Goal: Information Seeking & Learning: Learn about a topic

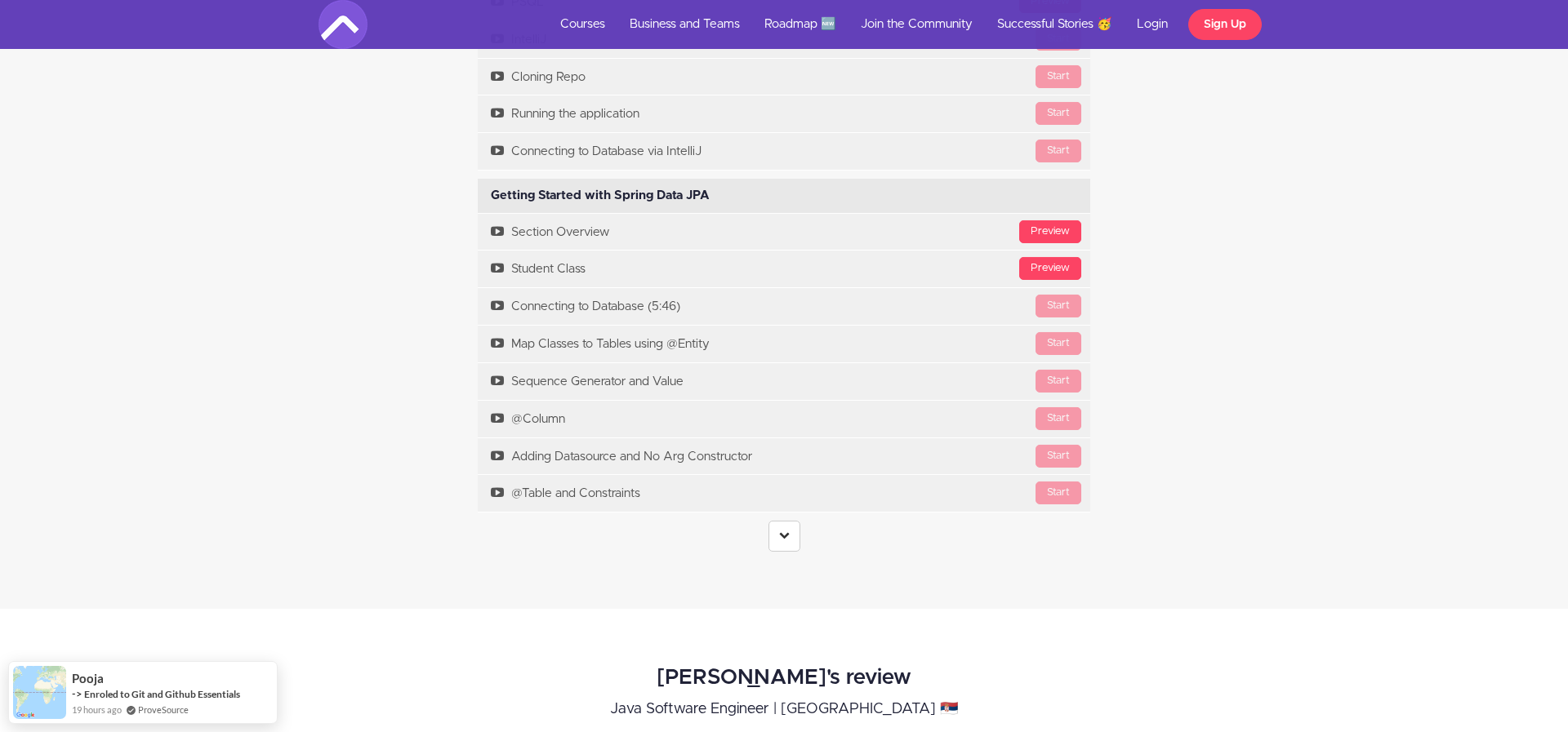
scroll to position [4938, 0]
click at [779, 553] on link at bounding box center [784, 537] width 32 height 31
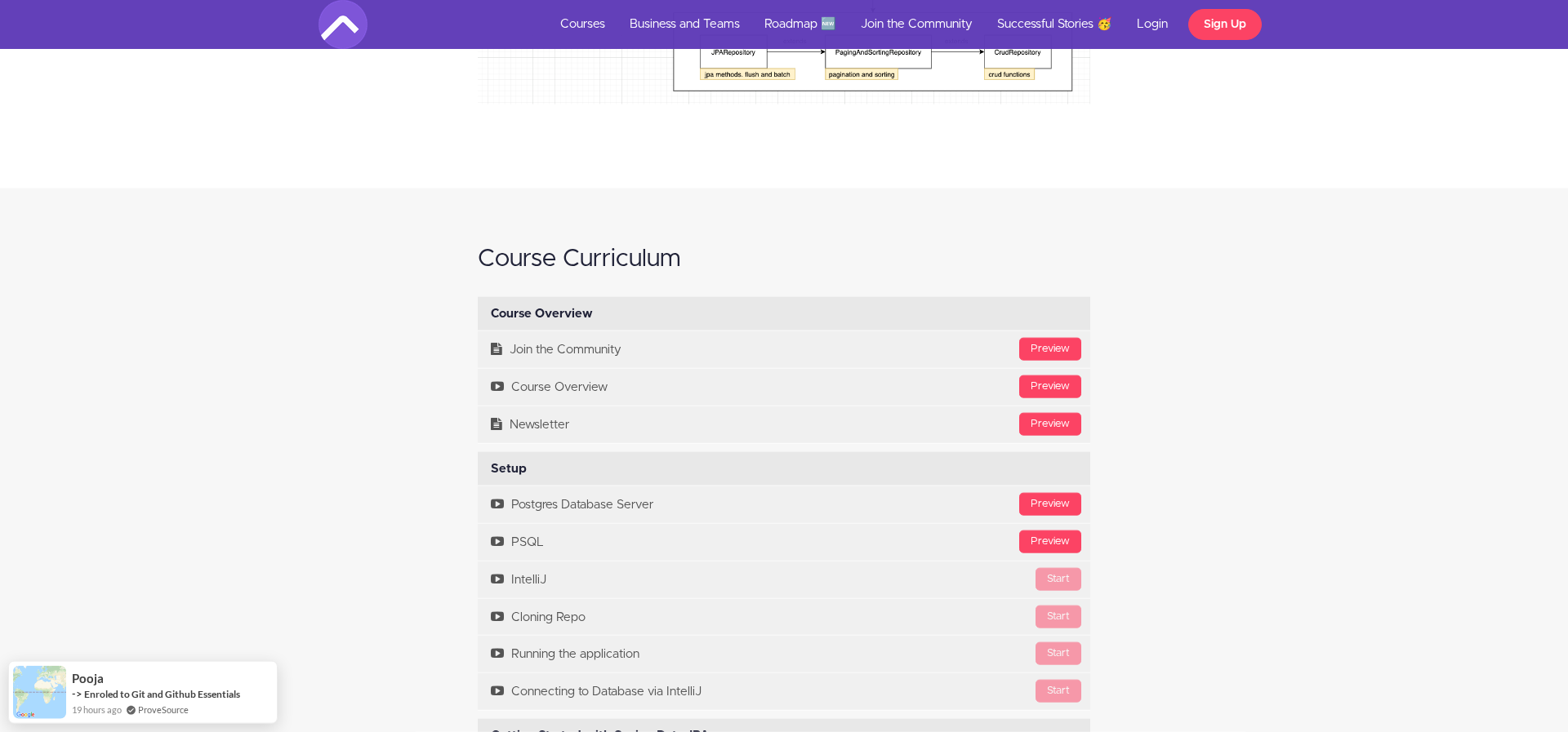
scroll to position [4401, 0]
drag, startPoint x: 526, startPoint y: 326, endPoint x: 651, endPoint y: 326, distance: 125.0
click at [651, 326] on div "Course Overview Available in days days after you enroll" at bounding box center [784, 312] width 613 height 34
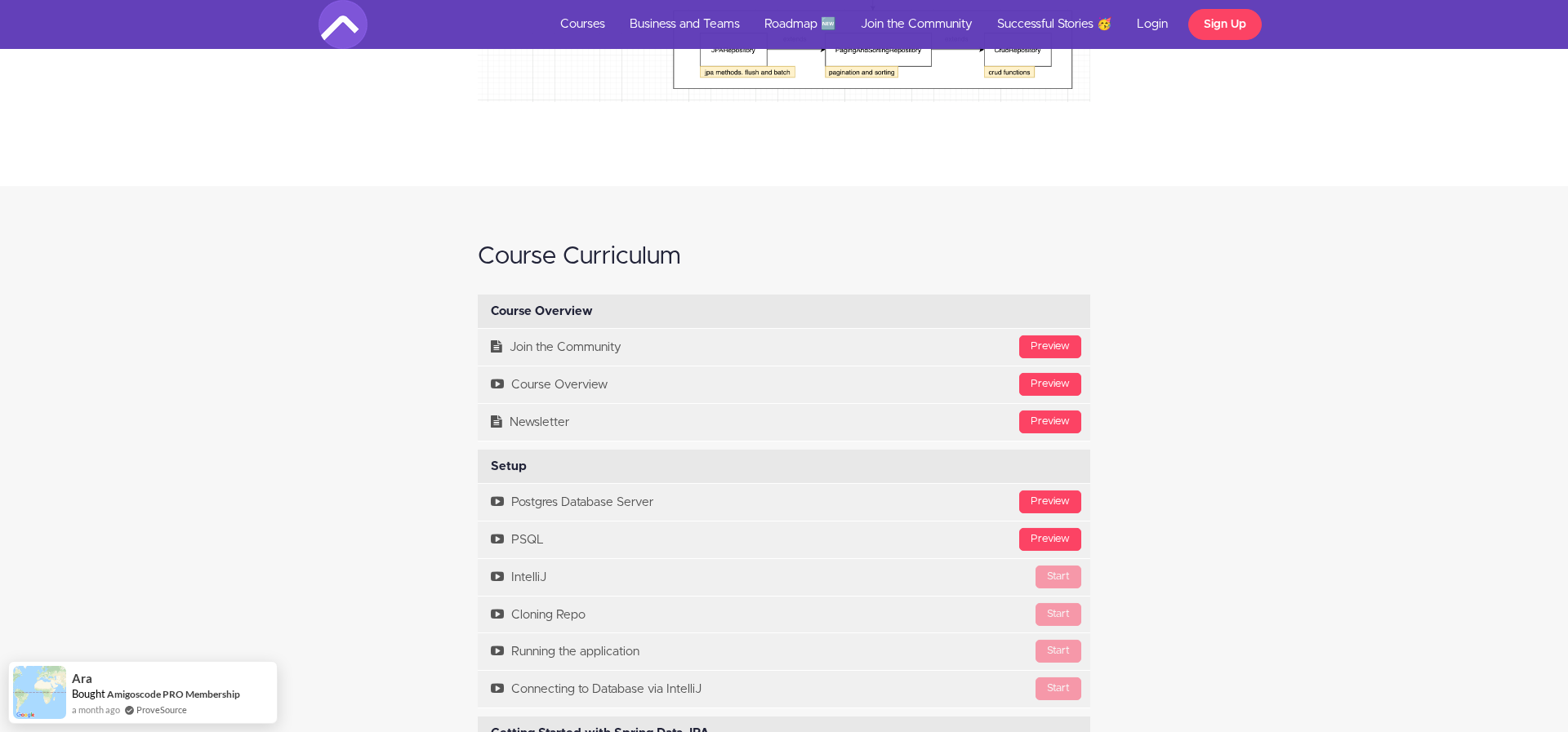
copy div "Course Overview"
drag, startPoint x: 488, startPoint y: 479, endPoint x: 551, endPoint y: 488, distance: 63.6
click at [551, 485] on div "Setup Available in days days after you enroll" at bounding box center [784, 467] width 613 height 34
copy div "Setup"
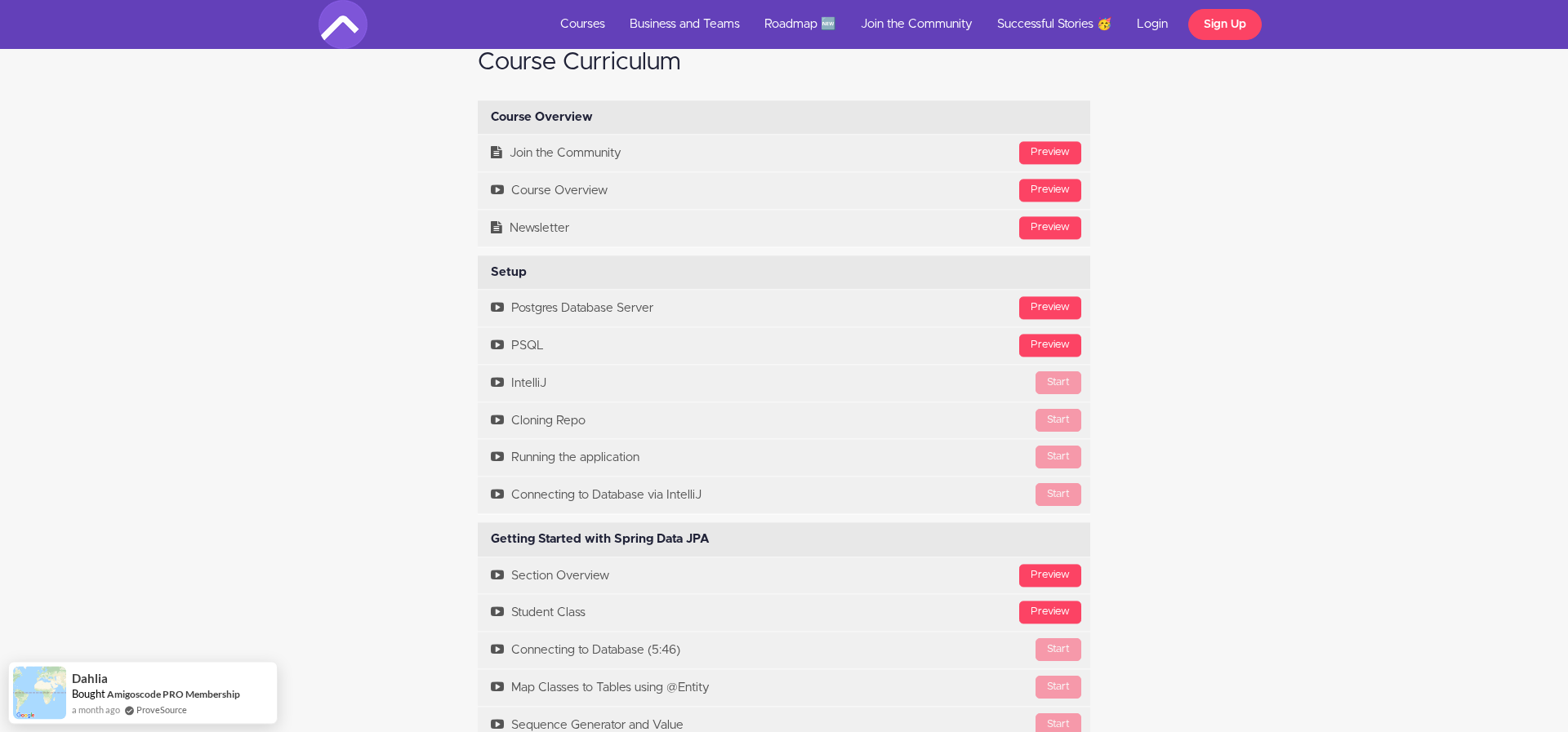
scroll to position [4596, 0]
drag, startPoint x: 489, startPoint y: 557, endPoint x: 705, endPoint y: 553, distance: 216.0
click at [705, 553] on div "Getting Started with Spring Data JPA Available in days days after you enroll" at bounding box center [784, 539] width 613 height 34
copy div "Getting Started with Spring Data JPA"
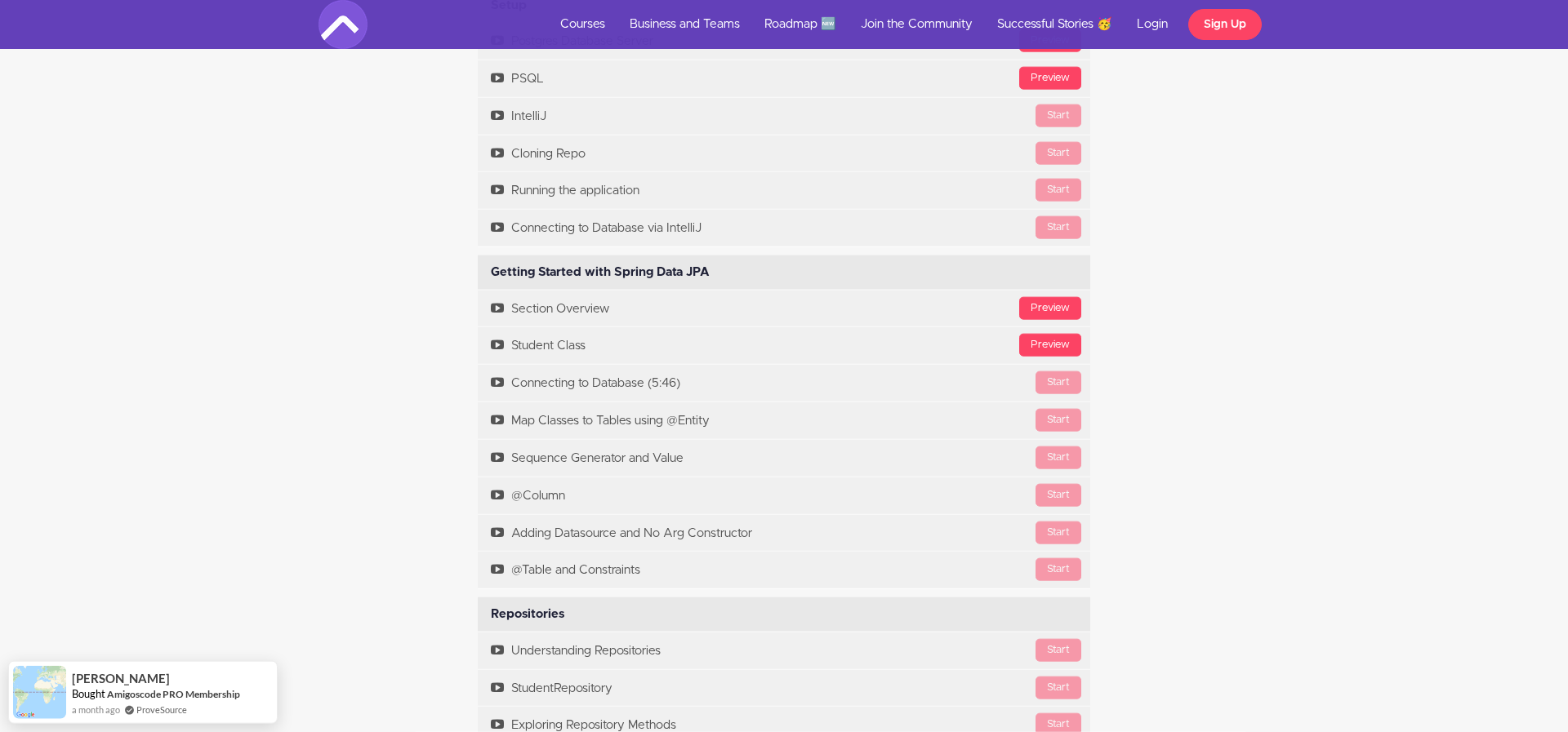
scroll to position [4862, 1]
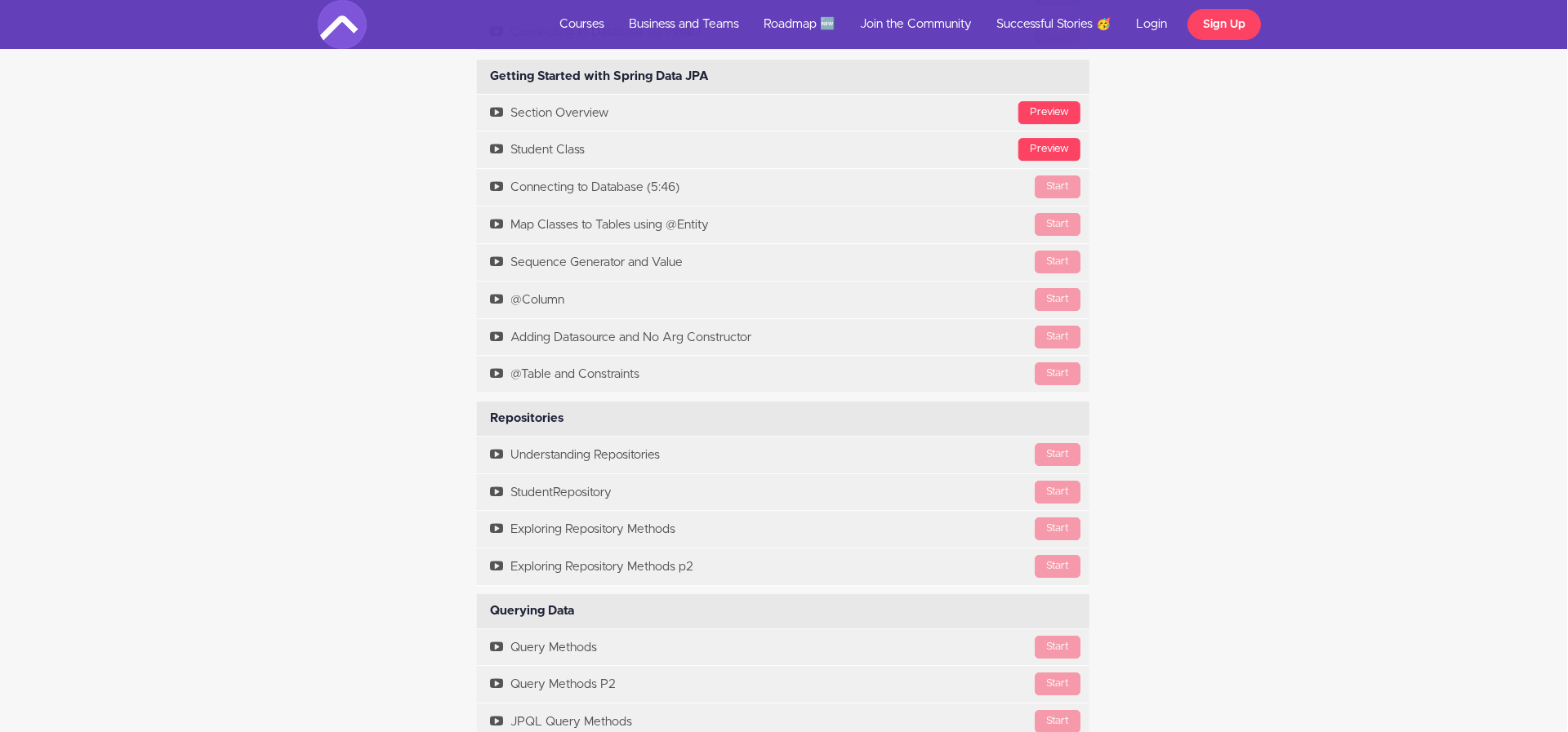
scroll to position [5073, 1]
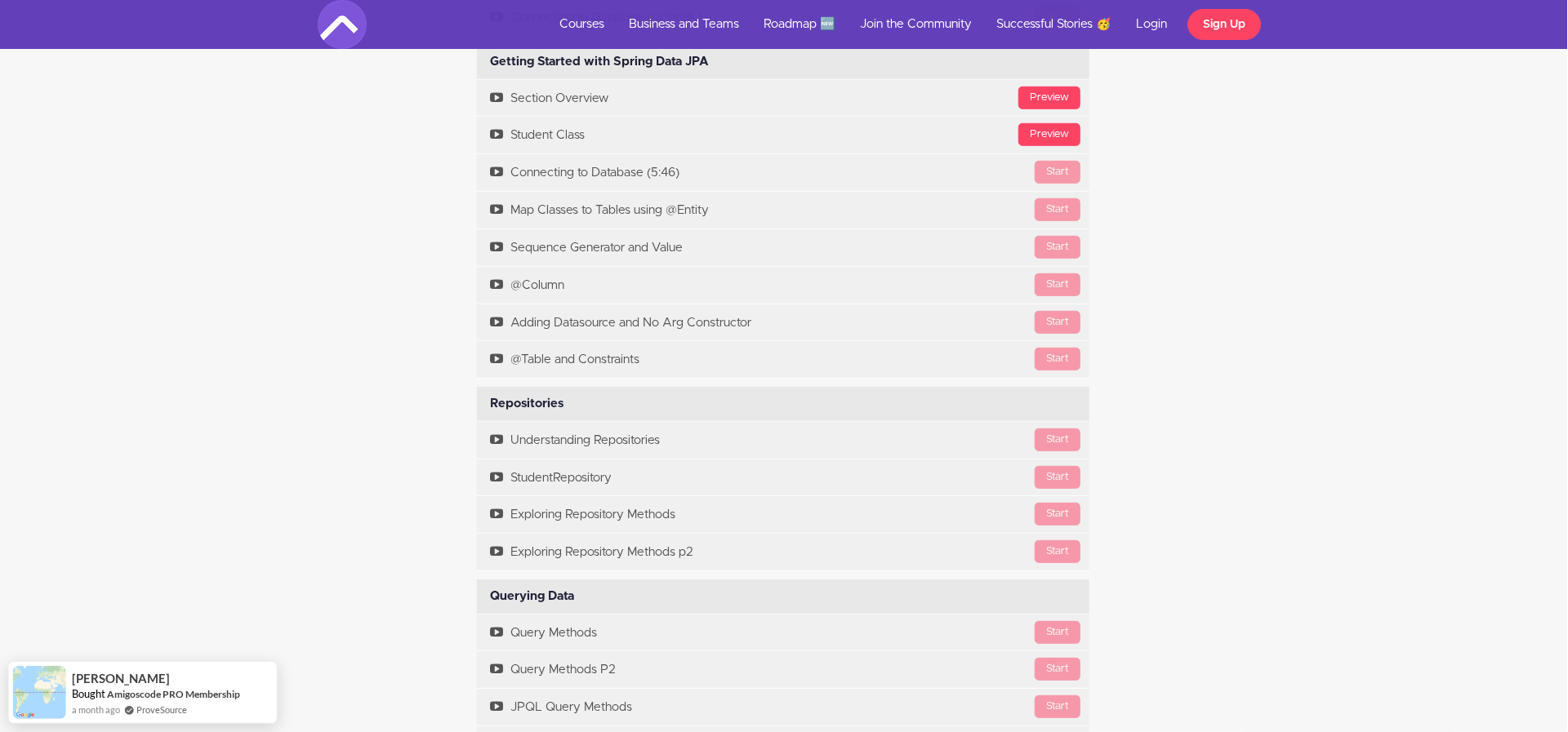
drag, startPoint x: 485, startPoint y: 421, endPoint x: 571, endPoint y: 425, distance: 86.1
click at [571, 421] on div "Repositories Available in days days after you enroll" at bounding box center [784, 404] width 613 height 34
copy div "Repositories"
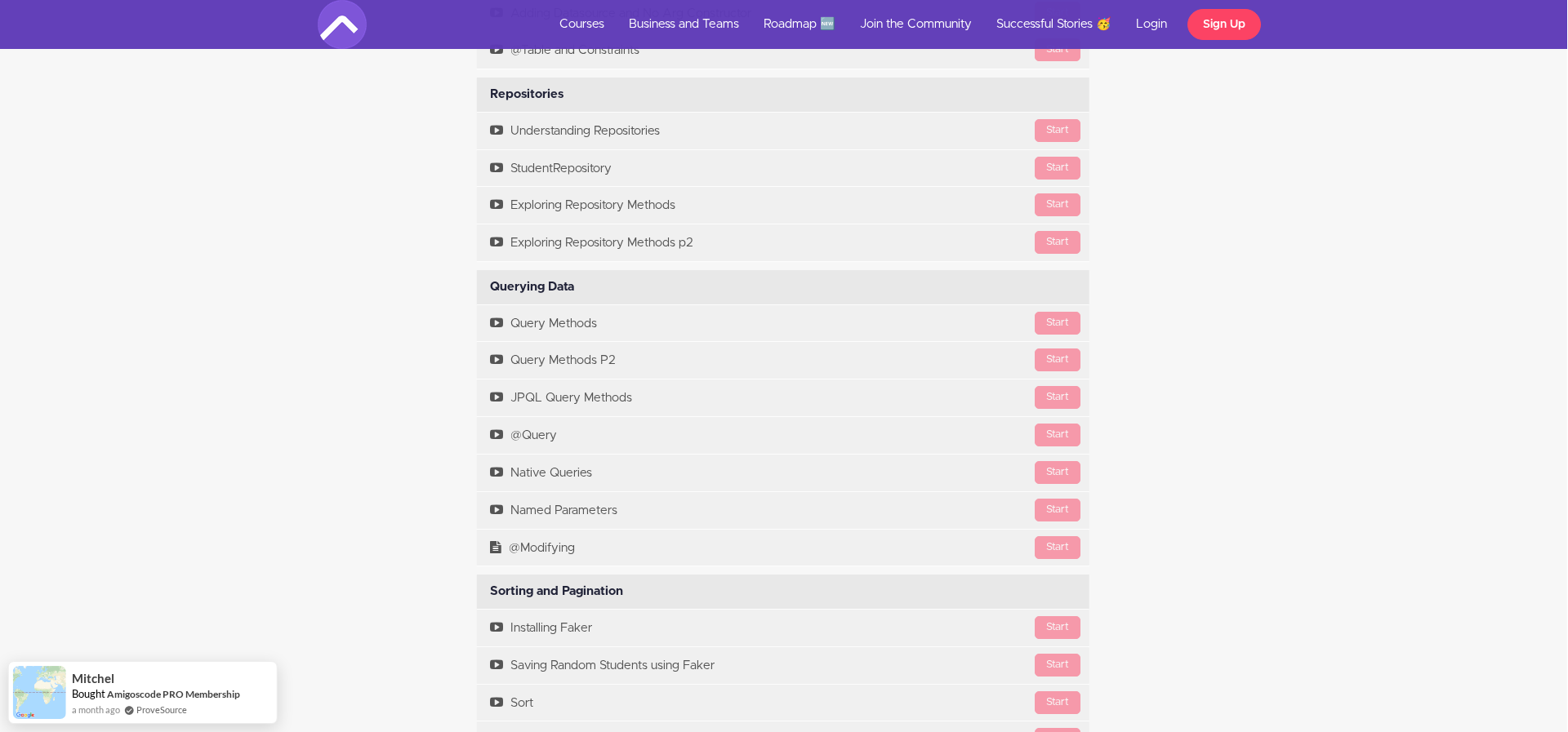
scroll to position [5383, 1]
drag, startPoint x: 489, startPoint y: 303, endPoint x: 574, endPoint y: 310, distance: 85.3
click at [574, 303] on div "Querying Data Available in days days after you enroll" at bounding box center [784, 286] width 613 height 34
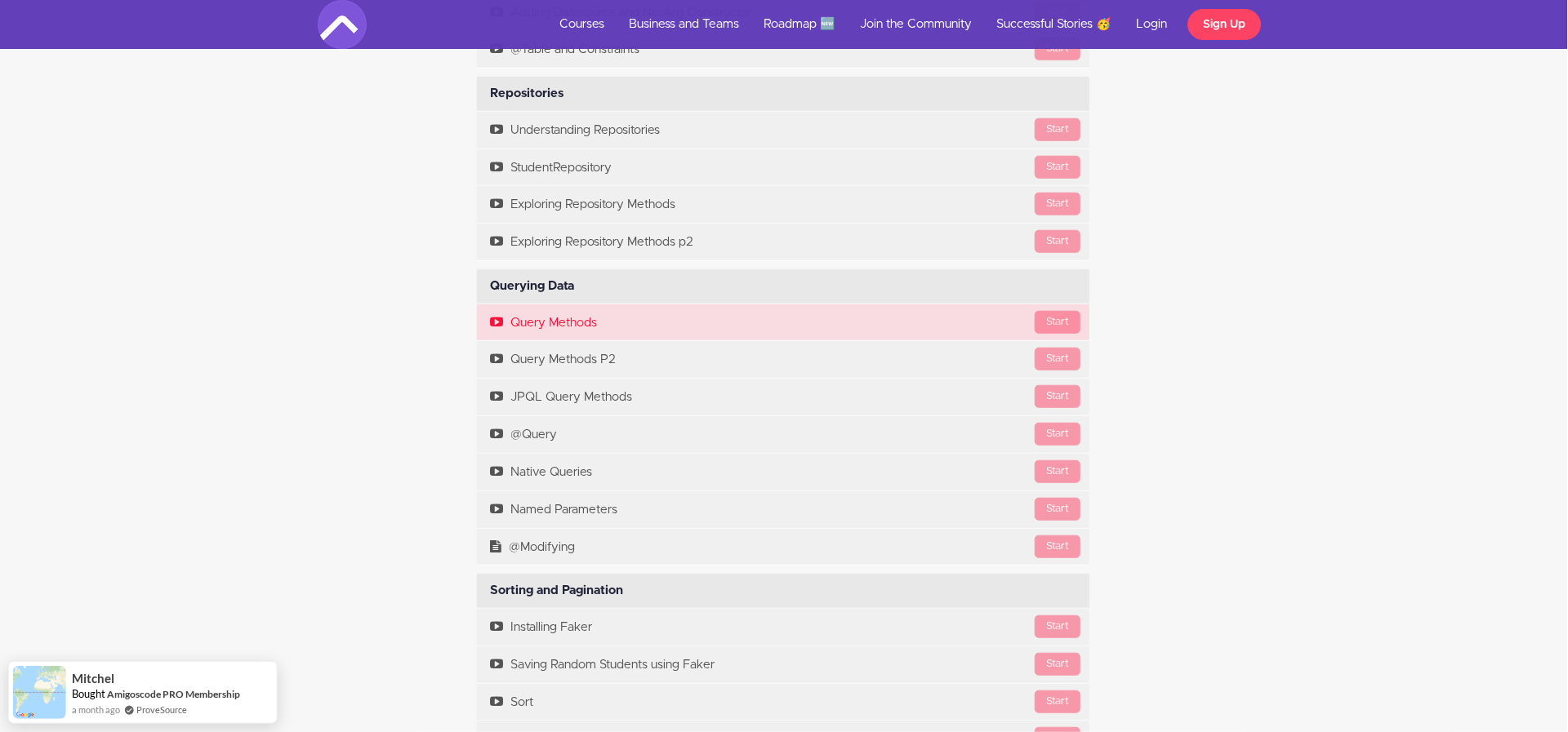
copy div "Querying Data"
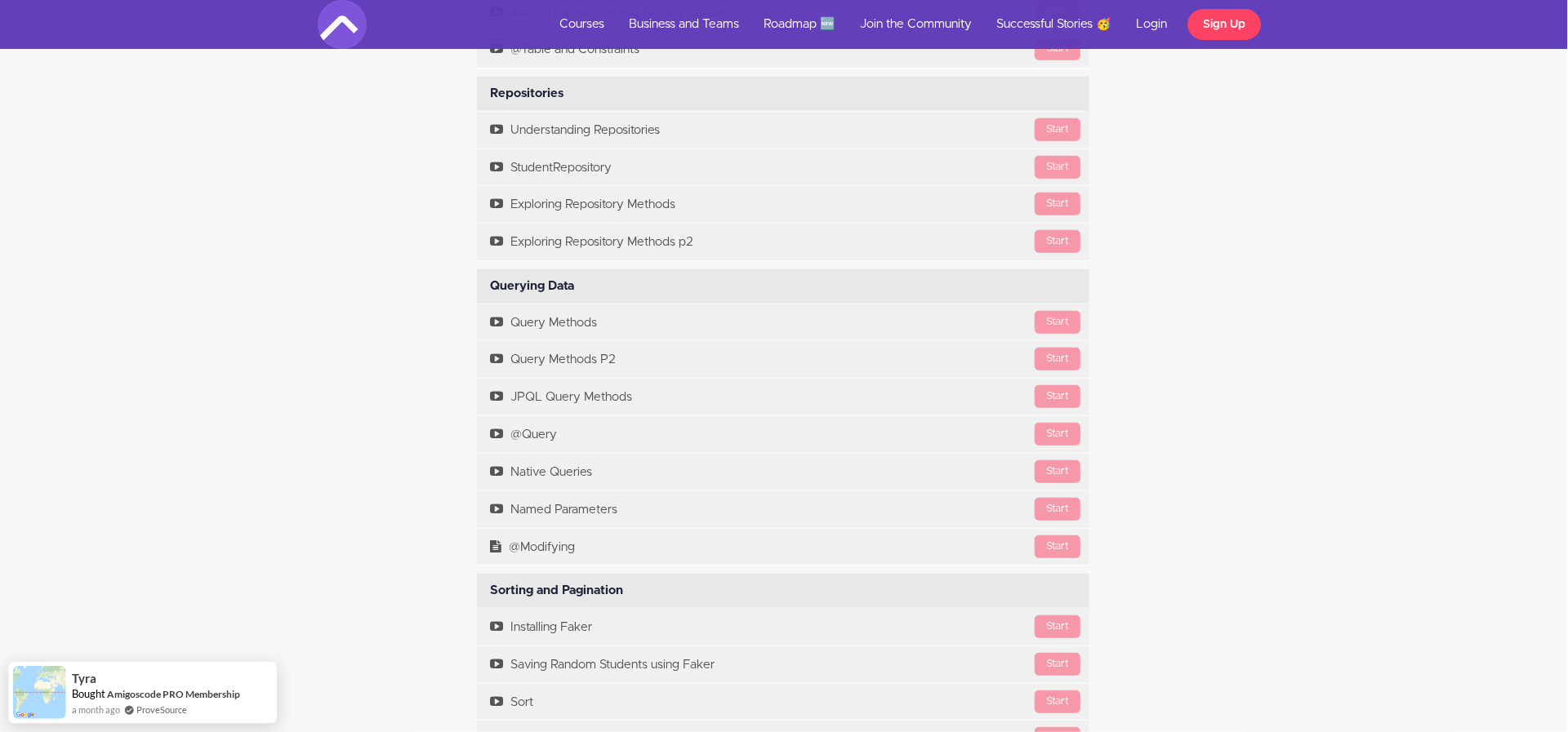
click at [371, 537] on div "Course Curriculum Course Overview Available in days days after you enroll Previ…" at bounding box center [783, 720] width 955 height 2950
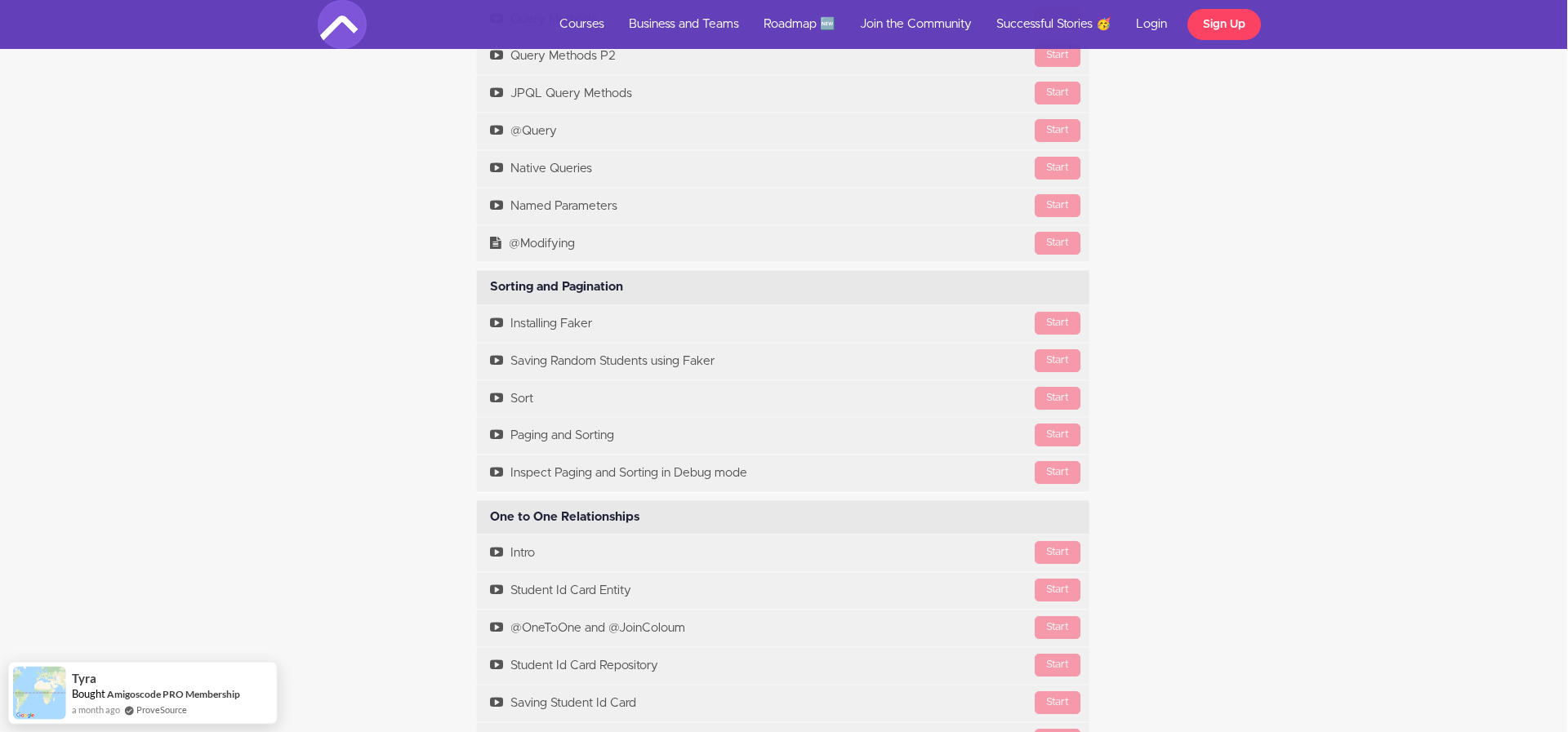
scroll to position [5682, 1]
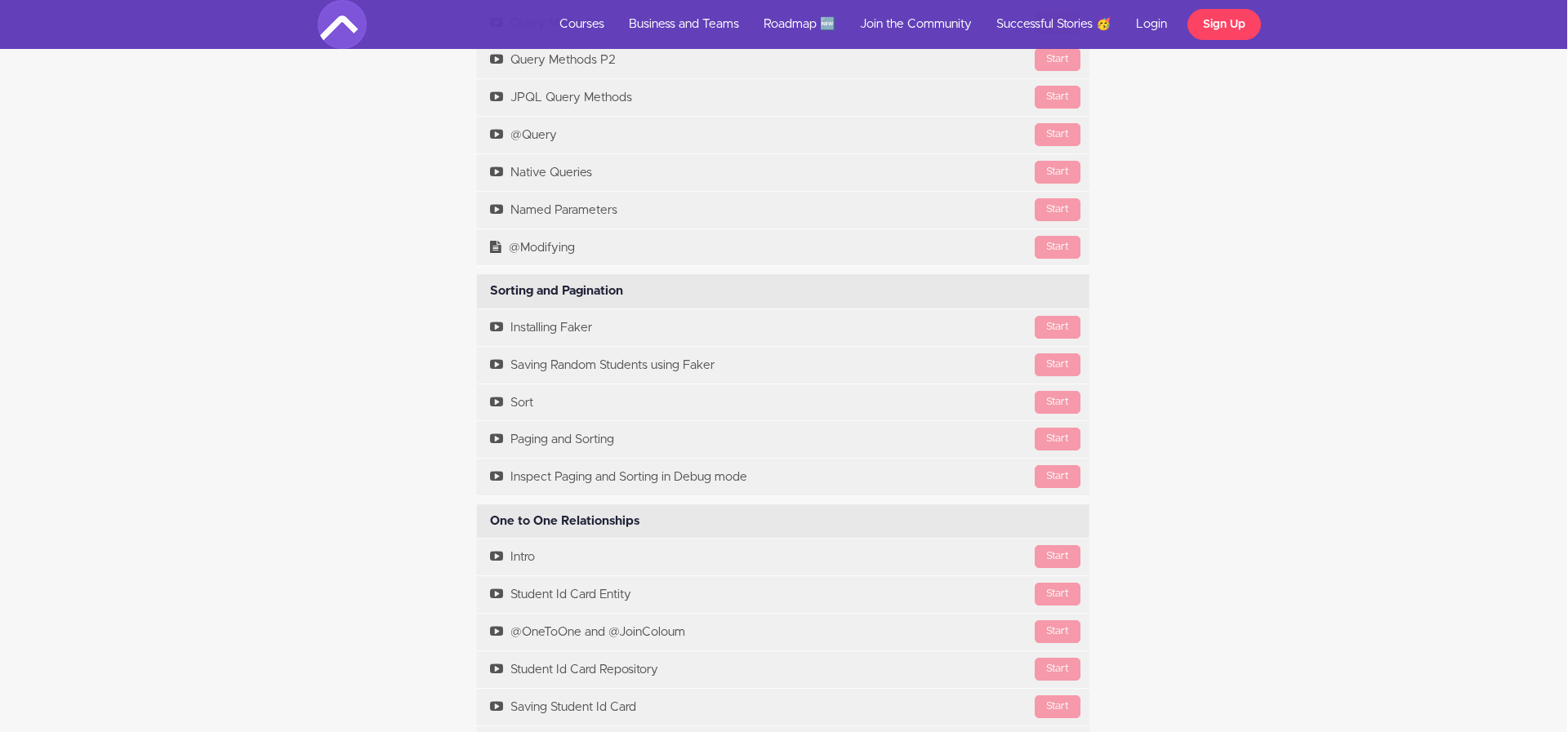
drag, startPoint x: 489, startPoint y: 313, endPoint x: 635, endPoint y: 315, distance: 146.0
click at [635, 308] on div "Sorting and Pagination Available in days days after you enroll" at bounding box center [784, 291] width 613 height 34
copy div "Sorting and Pagination"
drag, startPoint x: 371, startPoint y: 504, endPoint x: 371, endPoint y: 527, distance: 23.0
click at [371, 527] on div "Course Curriculum Course Overview Available in days days after you enroll Previ…" at bounding box center [783, 420] width 955 height 2950
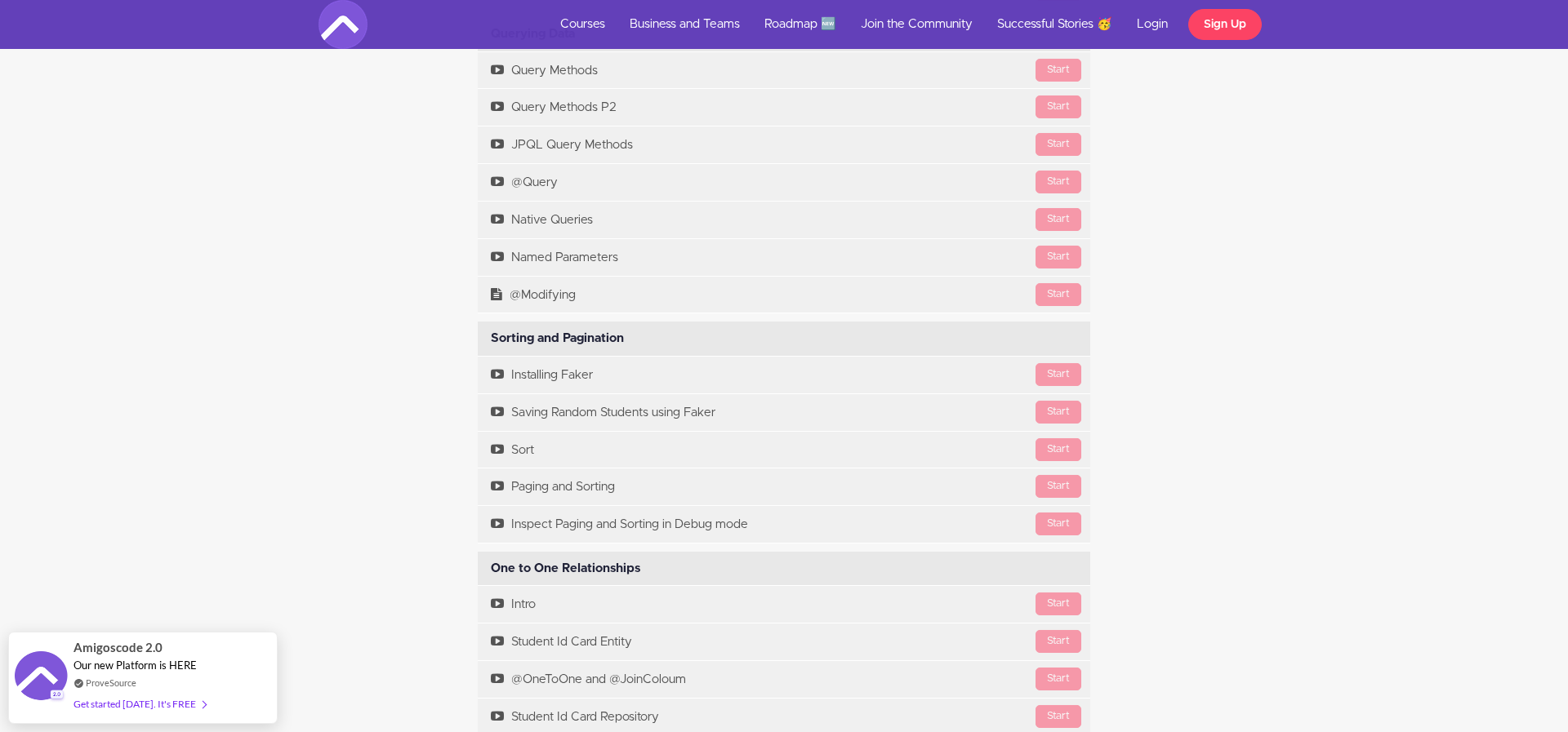
scroll to position [5649, 0]
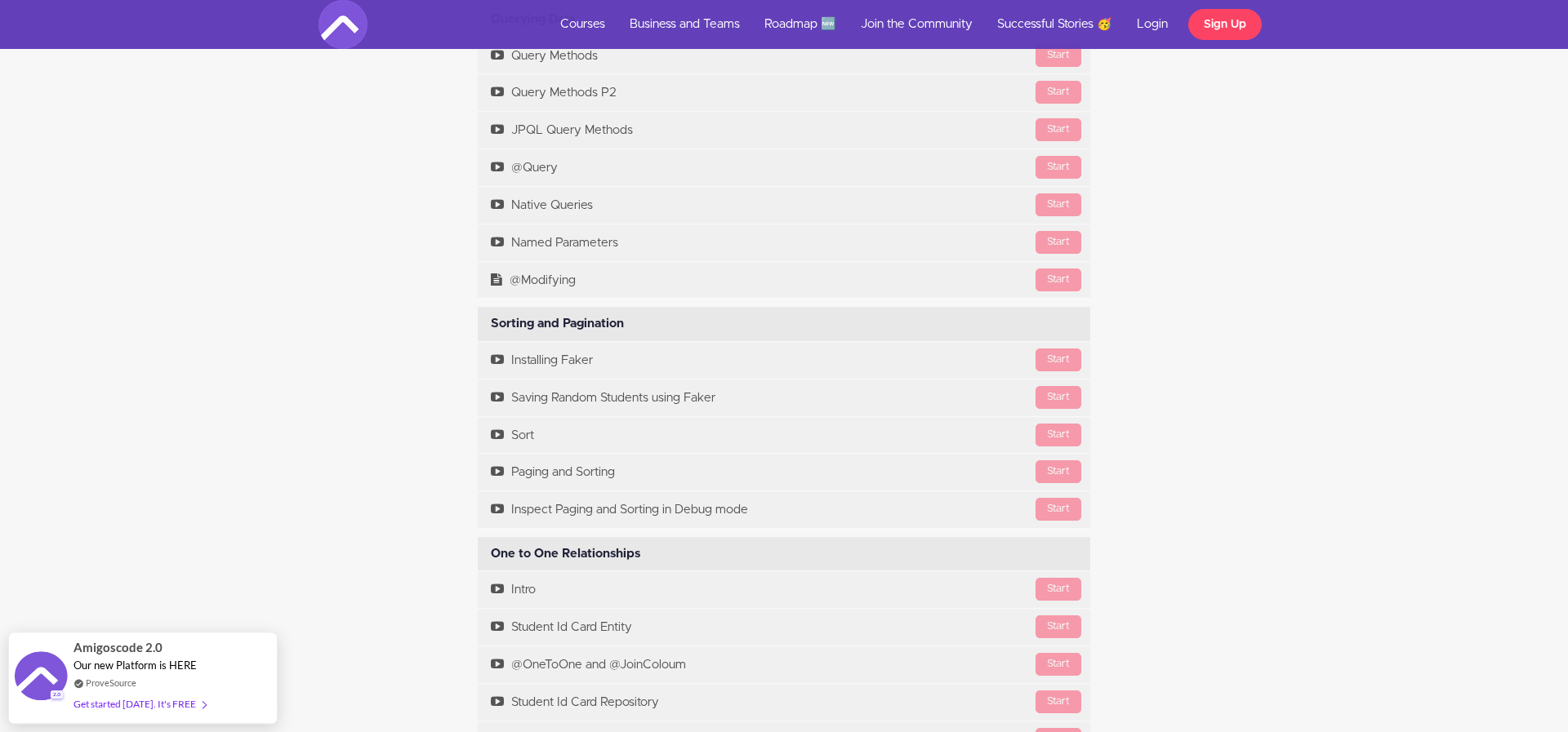
click at [361, 560] on div "Course Curriculum Course Overview Available in days days after you enroll Previ…" at bounding box center [784, 452] width 955 height 2950
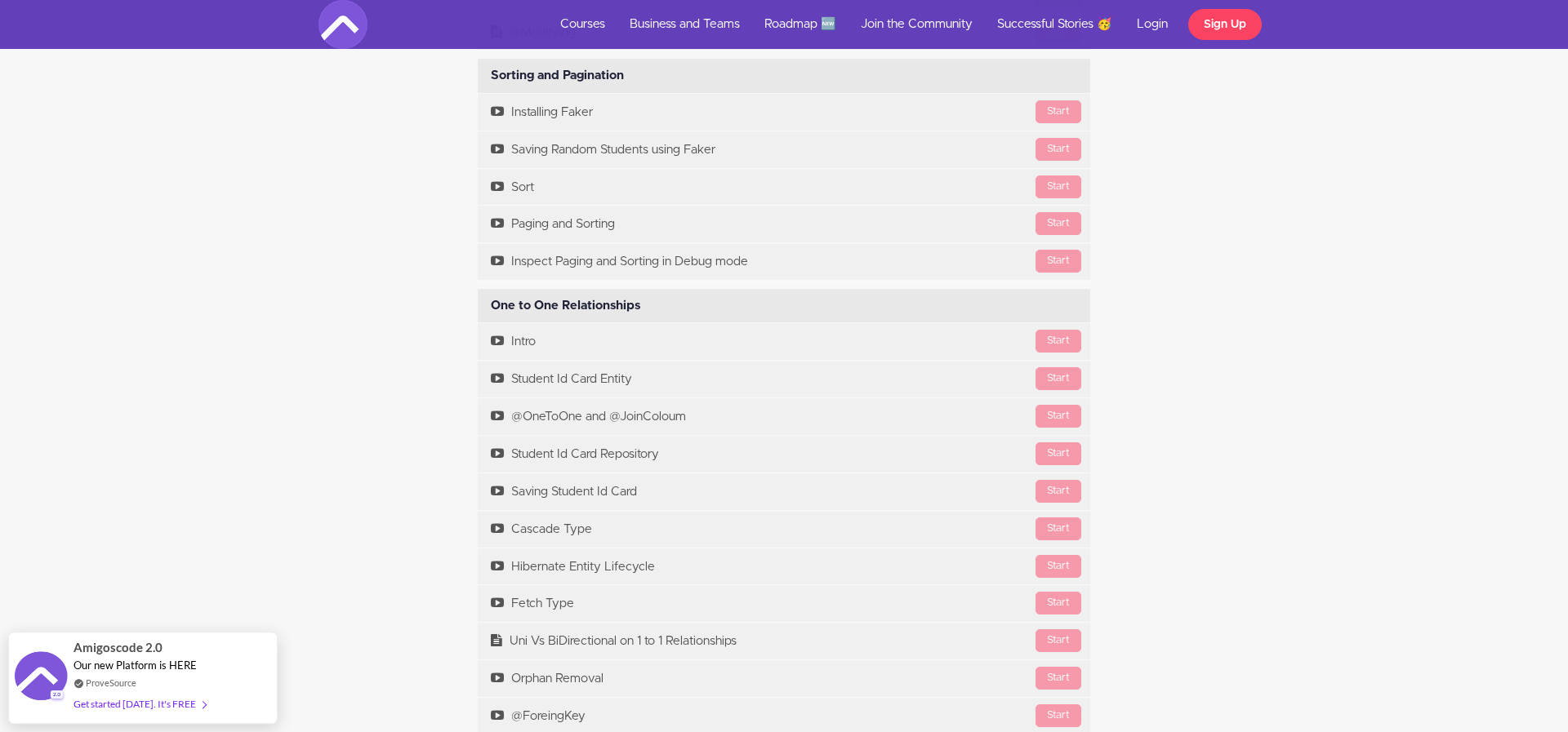
scroll to position [5915, 0]
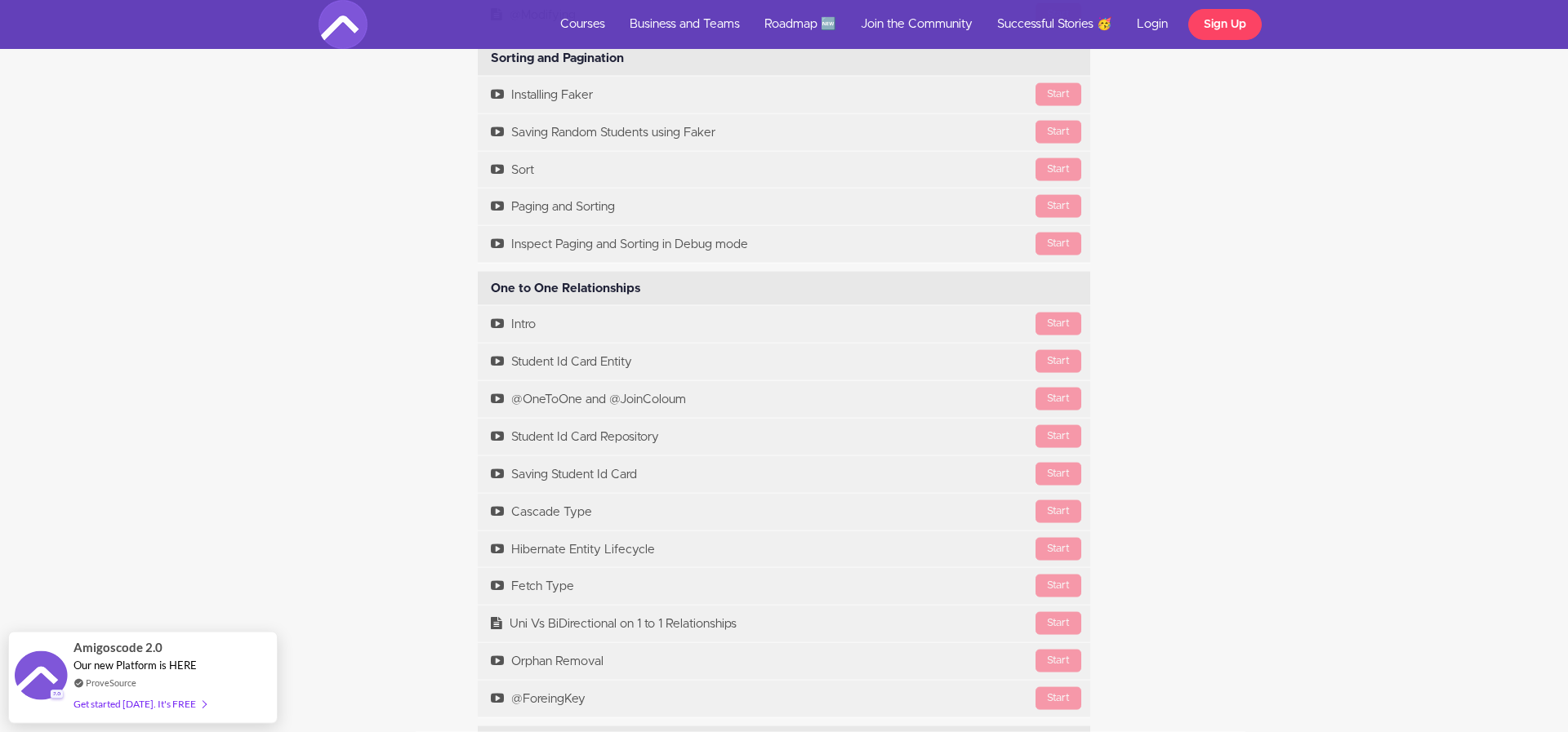
drag, startPoint x: 493, startPoint y: 310, endPoint x: 631, endPoint y: 320, distance: 138.4
click at [631, 306] on div "One to One Relationships Available in days days after you enroll" at bounding box center [784, 289] width 613 height 34
copy div "One to One Relationships"
click at [448, 535] on div "Course Curriculum Course Overview Available in days days after you enroll Previ…" at bounding box center [784, 187] width 955 height 2950
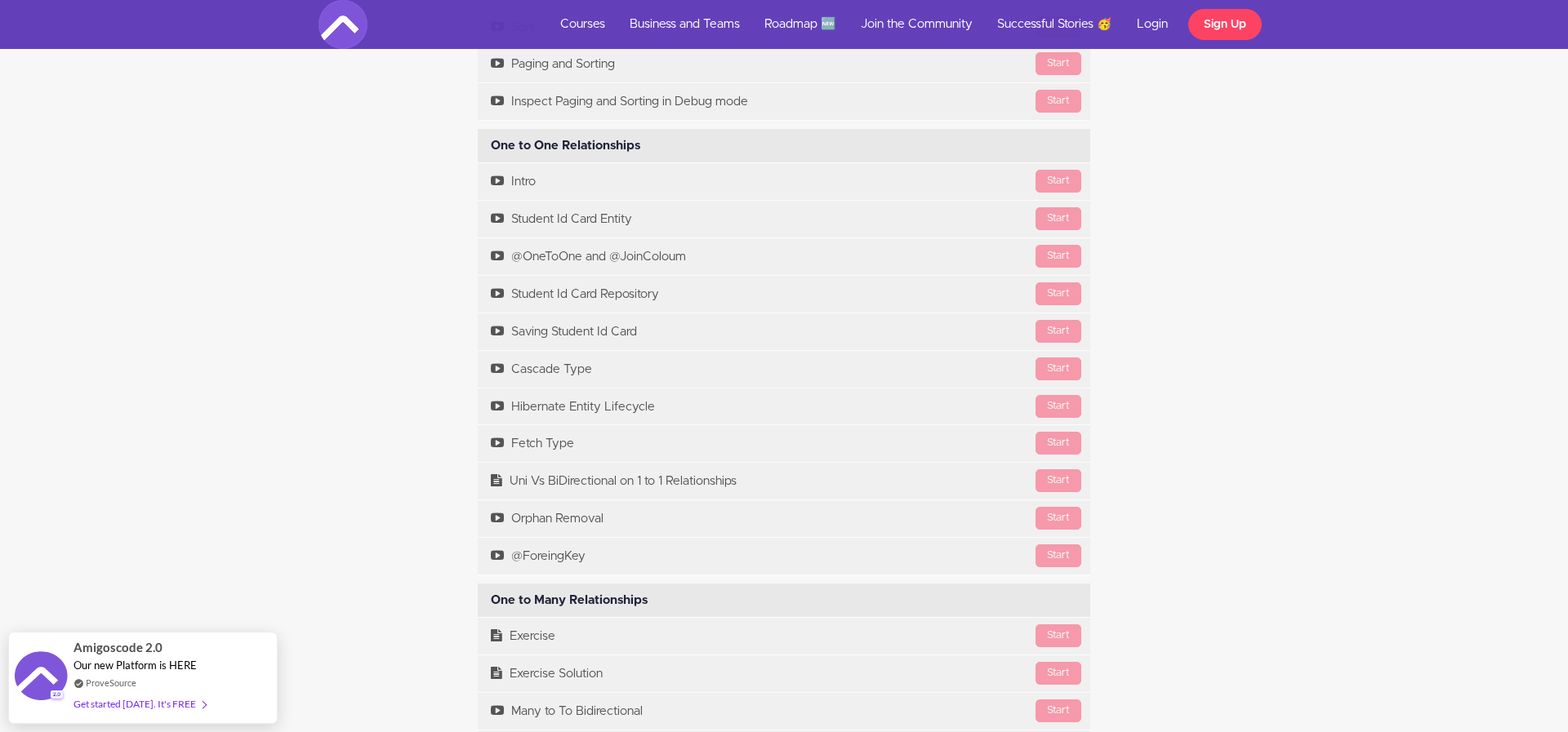
scroll to position [6055, 0]
click at [431, 579] on div "Course Curriculum Course Overview Available in days days after you enroll Previ…" at bounding box center [784, 46] width 955 height 2950
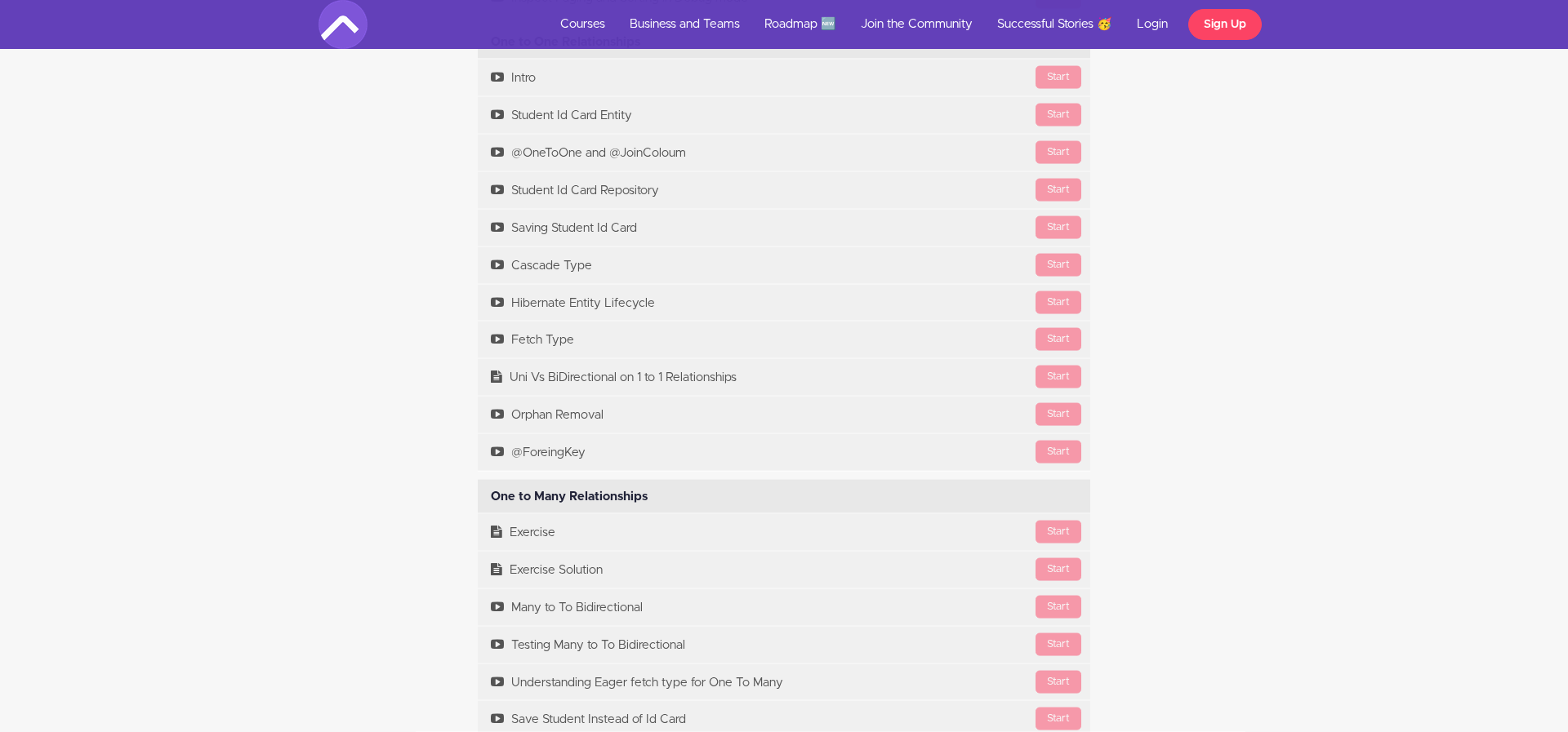
scroll to position [6160, 0]
drag, startPoint x: 493, startPoint y: 517, endPoint x: 715, endPoint y: 519, distance: 222.0
click at [715, 515] on div "One to Many Relationships Available in days days after you enroll" at bounding box center [784, 498] width 613 height 34
copy div "One to Many Relationships"
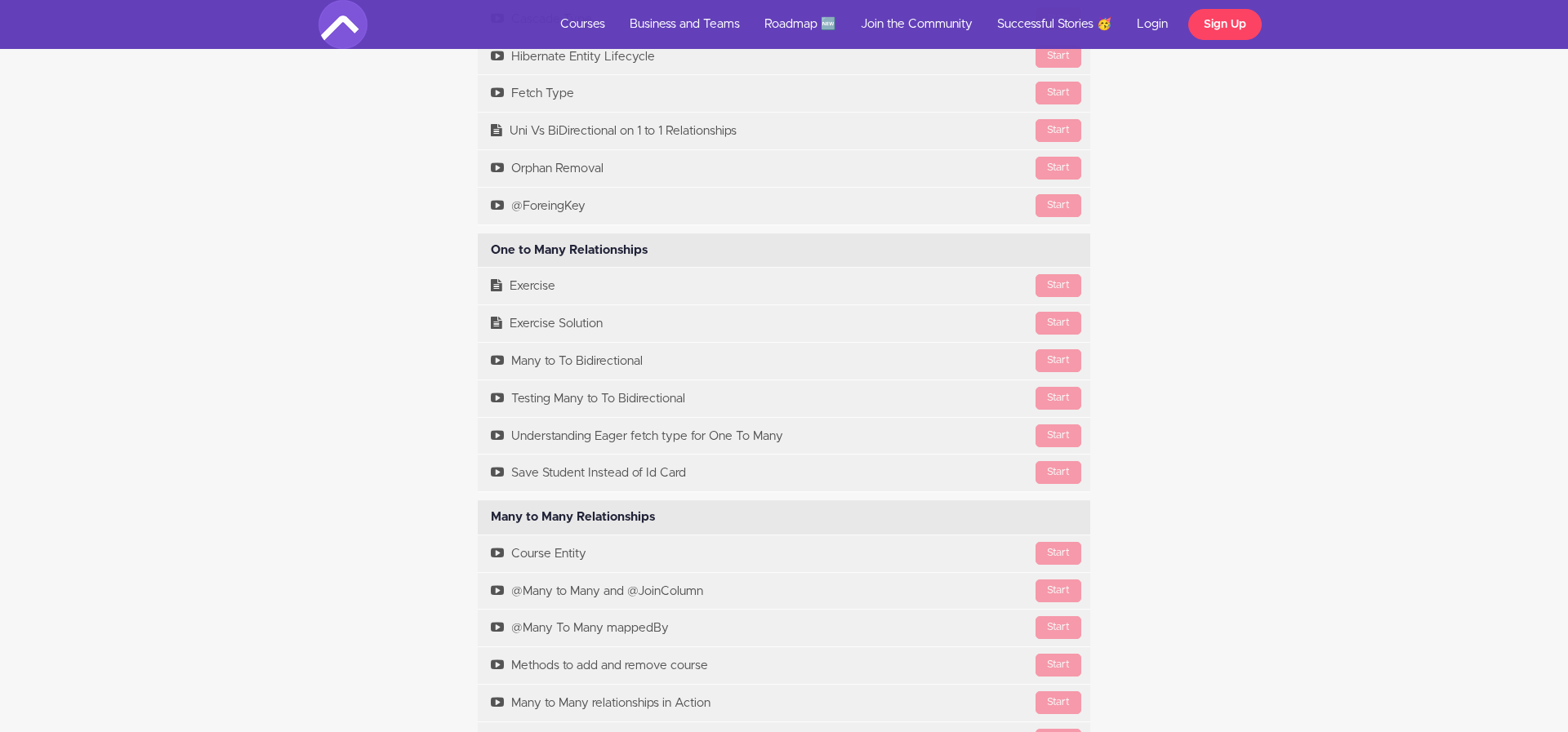
scroll to position [6407, 0]
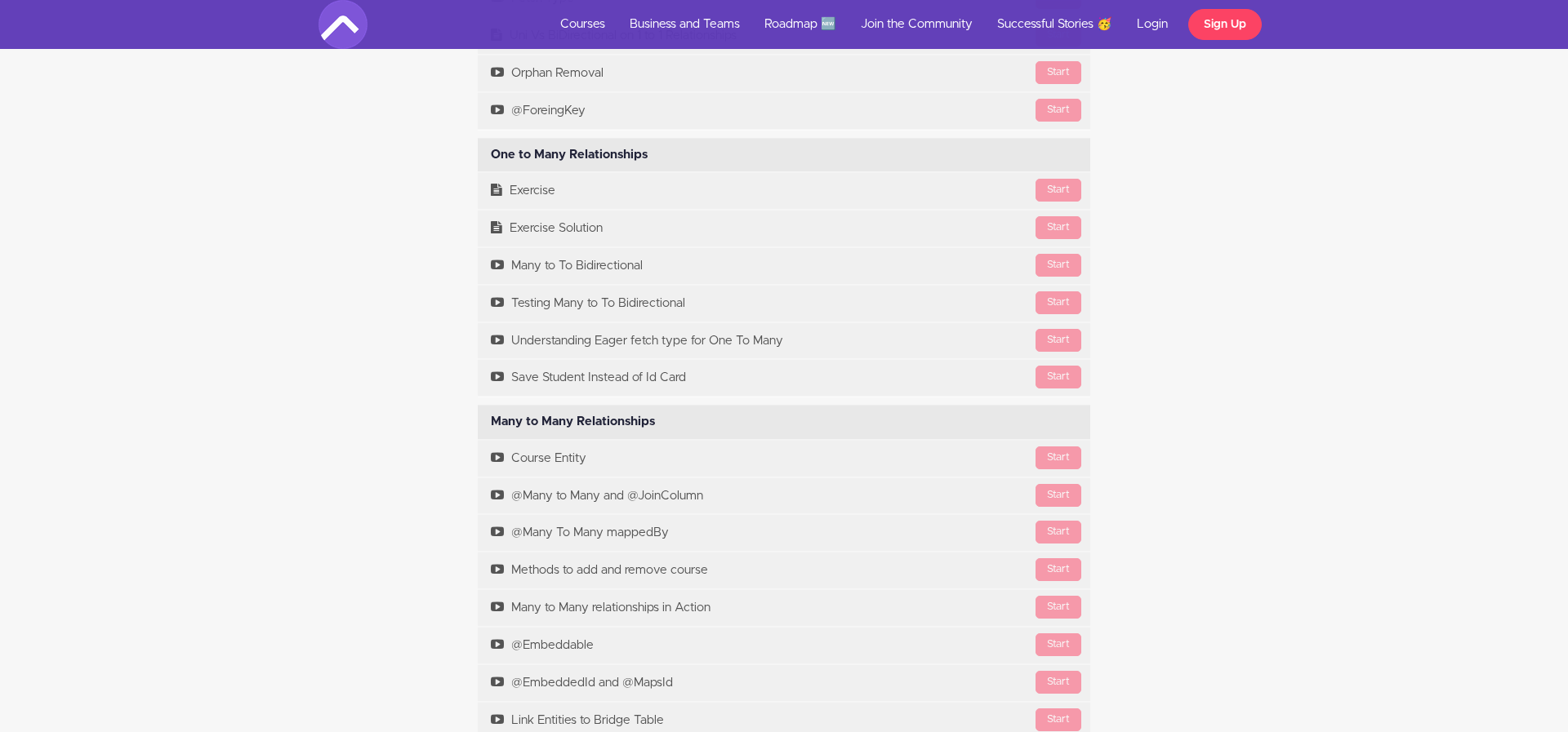
scroll to position [6506, 0]
drag, startPoint x: 486, startPoint y: 443, endPoint x: 662, endPoint y: 448, distance: 176.1
click at [662, 437] on div "Many to Many Relationships Available in days days after you enroll" at bounding box center [784, 420] width 613 height 34
copy div "Many to Many Relationships"
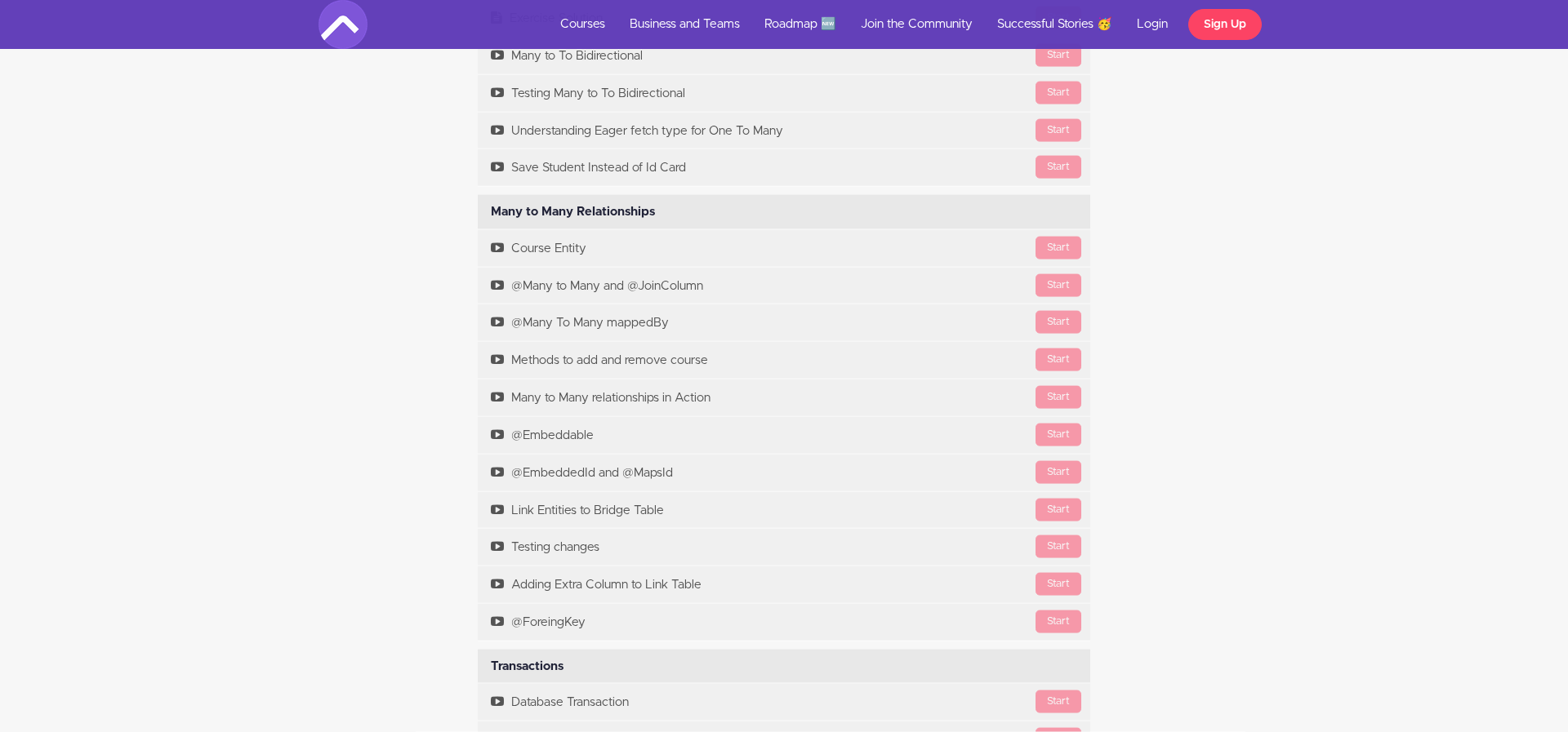
scroll to position [6708, 0]
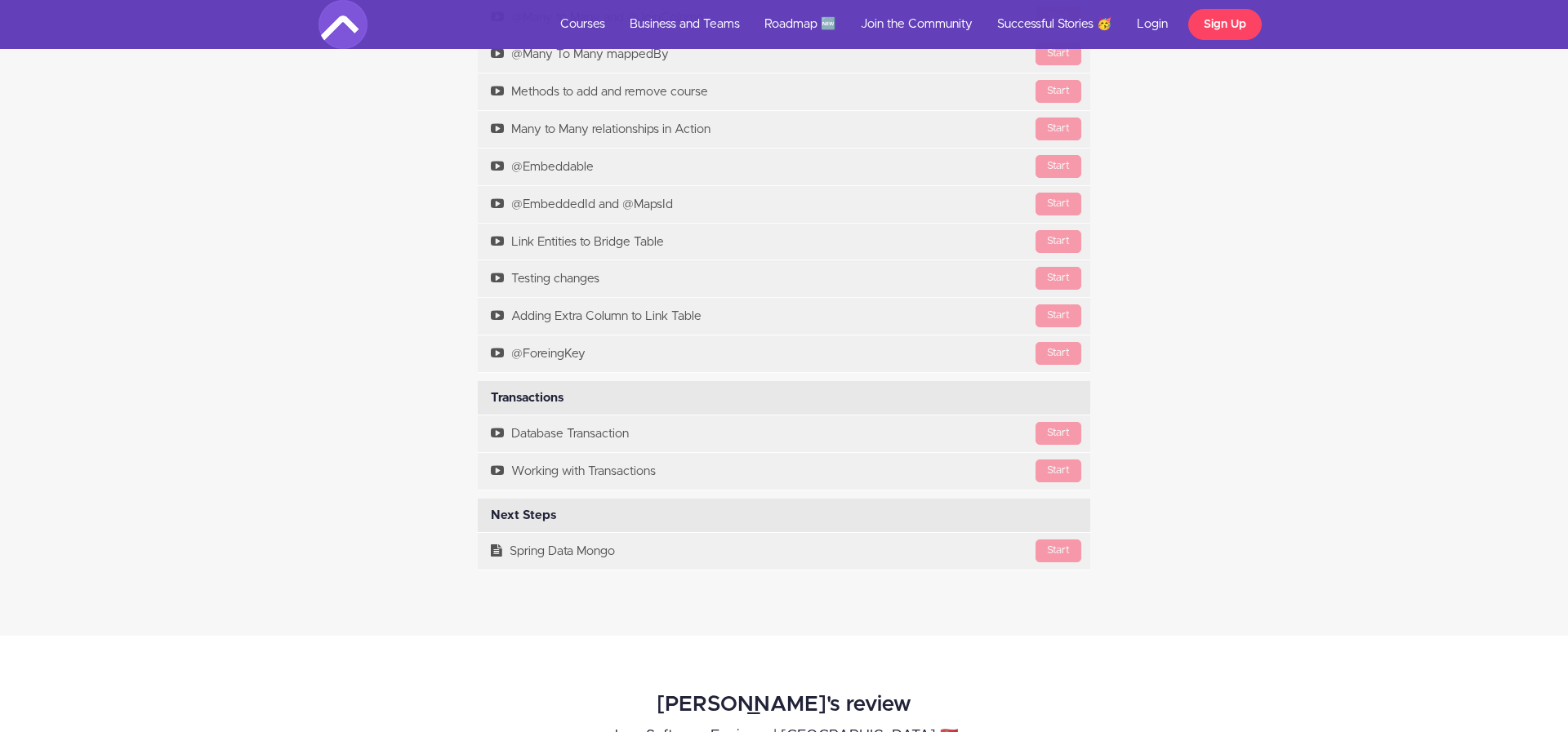
scroll to position [6999, 0]
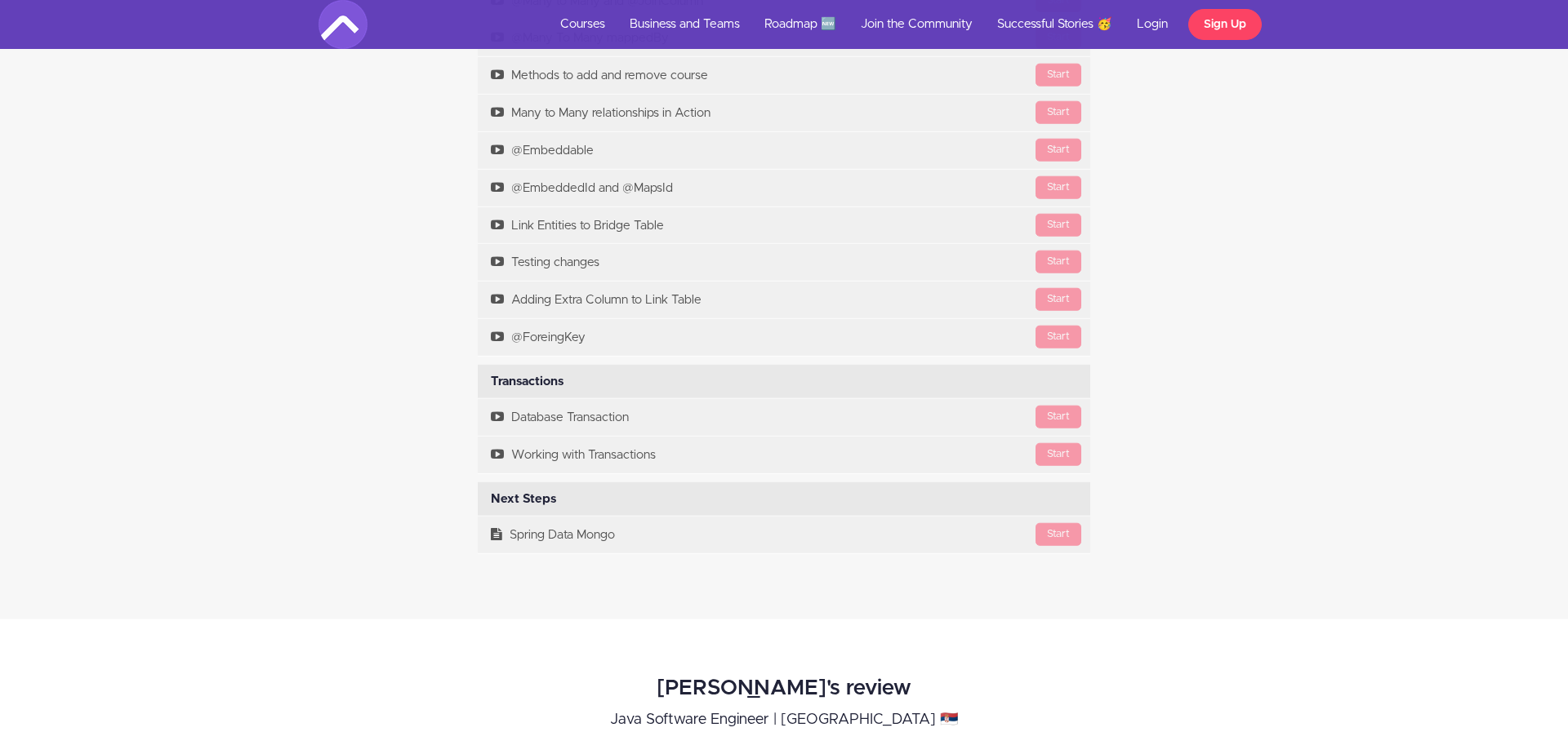
drag, startPoint x: 491, startPoint y: 402, endPoint x: 608, endPoint y: 395, distance: 117.2
click at [608, 395] on div "Transactions Available in days days after you enroll" at bounding box center [784, 382] width 613 height 34
copy div "Transactions"
